Goal: Check status: Check status

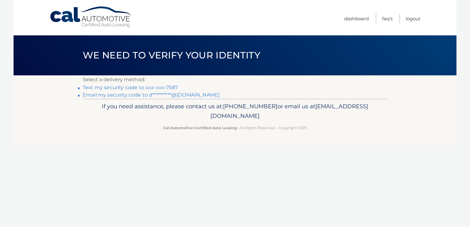
click at [167, 87] on link "Text my security code to xxx-xxx-7587" at bounding box center [130, 88] width 95 height 6
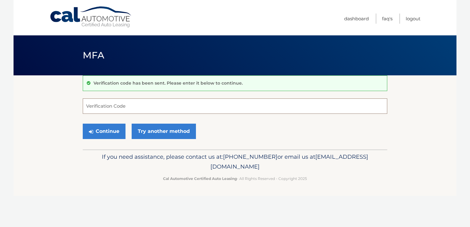
click at [172, 104] on input "Verification Code" at bounding box center [235, 105] width 304 height 15
type input "325649"
click at [83, 124] on button "Continue" at bounding box center [104, 131] width 43 height 15
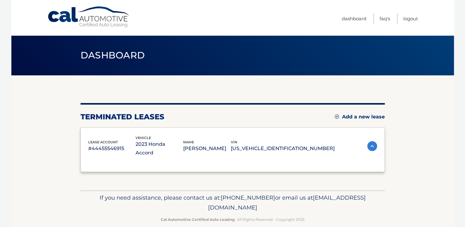
click at [183, 130] on div "lease account #44455546915 vehicle 2023 Honda Accord name [PERSON_NAME] vin [US…" at bounding box center [233, 149] width 304 height 45
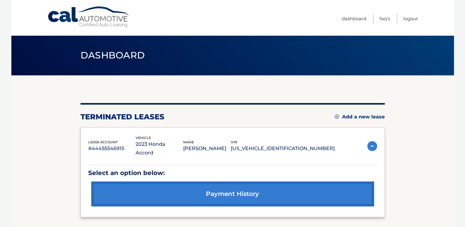
click at [375, 142] on img at bounding box center [372, 146] width 10 height 10
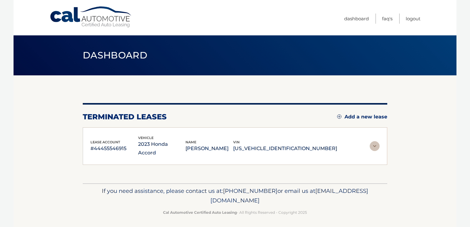
click at [375, 142] on img at bounding box center [375, 146] width 10 height 10
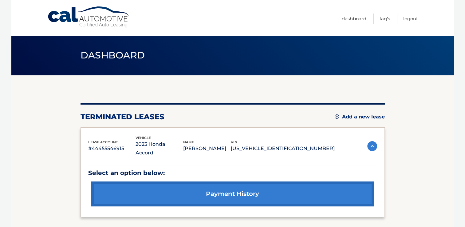
click at [217, 183] on link "payment history" at bounding box center [232, 193] width 283 height 25
